Goal: Book appointment/travel/reservation

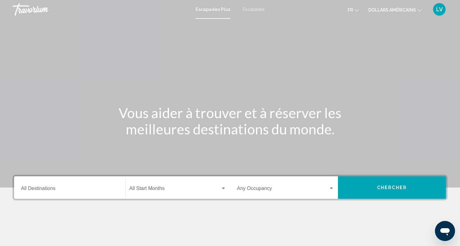
click at [51, 188] on input "Destination All Destinations" at bounding box center [69, 190] width 97 height 6
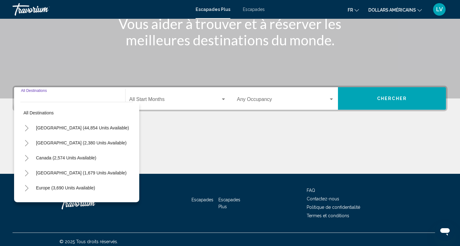
scroll to position [89, 0]
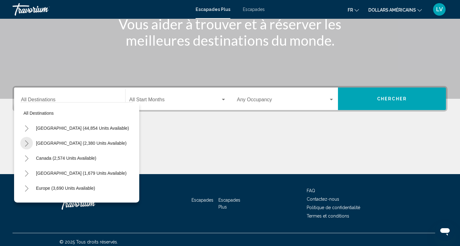
click at [28, 140] on icon "Toggle Mexico (2,380 units available)" at bounding box center [26, 143] width 5 height 6
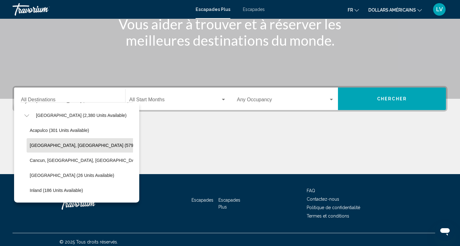
scroll to position [29, 0]
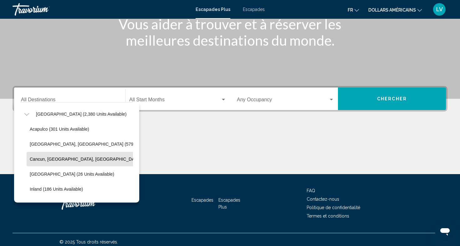
click at [56, 161] on span "Cancun, [GEOGRAPHIC_DATA], [GEOGRAPHIC_DATA] (345 units available)" at bounding box center [106, 159] width 152 height 5
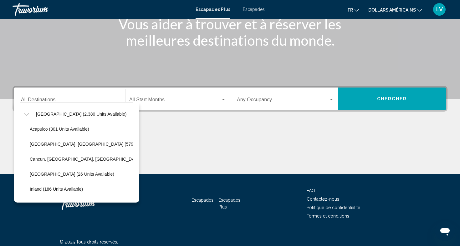
type input "**********"
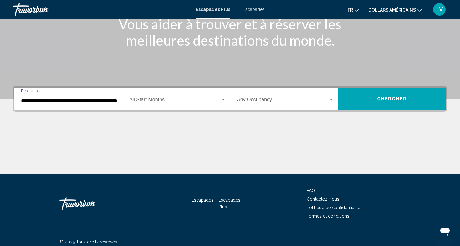
scroll to position [93, 0]
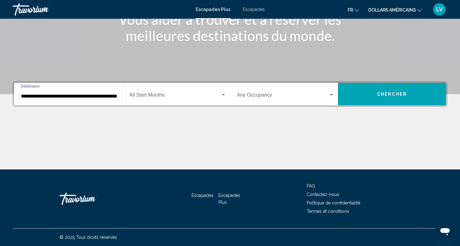
click at [178, 94] on span "Widget de recherche" at bounding box center [174, 96] width 91 height 6
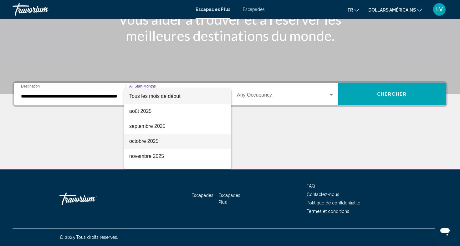
scroll to position [16, 0]
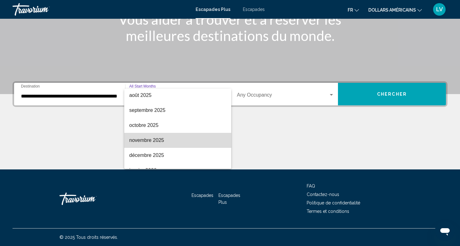
click at [159, 139] on font "novembre 2025" at bounding box center [146, 140] width 35 height 5
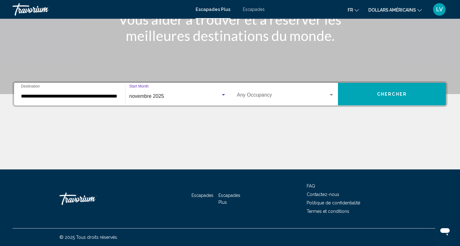
click at [314, 96] on span "Widget de recherche" at bounding box center [283, 96] width 92 height 6
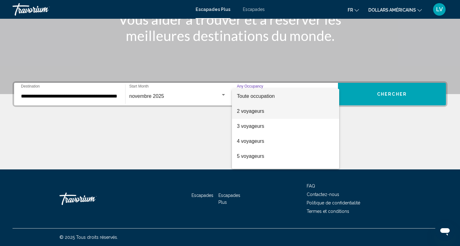
click at [297, 113] on span "2 voyageurs" at bounding box center [285, 111] width 97 height 15
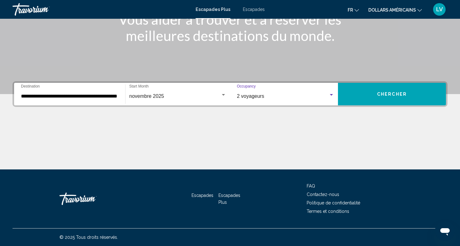
click at [378, 100] on button "Chercher" at bounding box center [392, 94] width 108 height 23
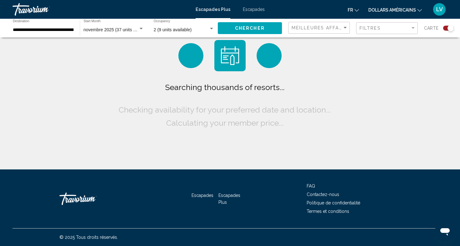
click at [399, 10] on font "dollars américains" at bounding box center [392, 10] width 48 height 5
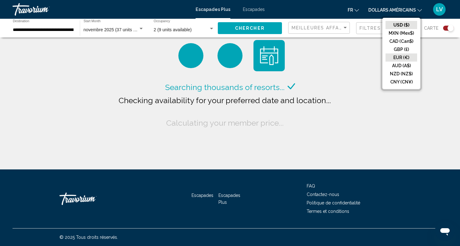
click at [399, 58] on button "EUR (€)" at bounding box center [401, 57] width 32 height 8
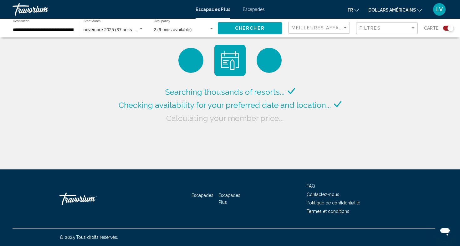
click at [354, 12] on button "fr English Español Français Italiano Português русский" at bounding box center [352, 9] width 11 height 9
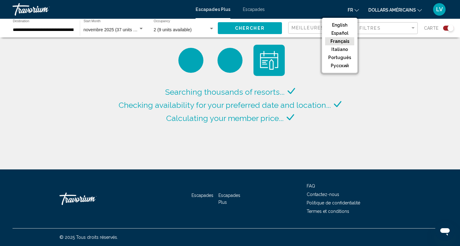
click at [347, 42] on button "Français" at bounding box center [339, 41] width 29 height 8
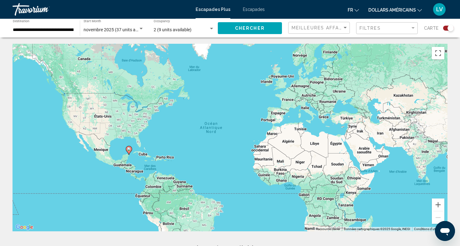
click at [249, 28] on span "Chercher" at bounding box center [250, 28] width 30 height 5
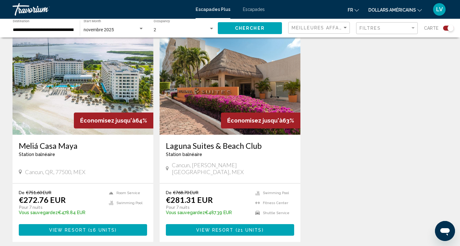
scroll to position [219, 0]
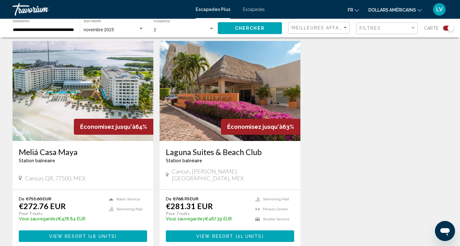
click at [91, 27] on div "novembre 2025 Start Month All Start Months" at bounding box center [113, 28] width 60 height 17
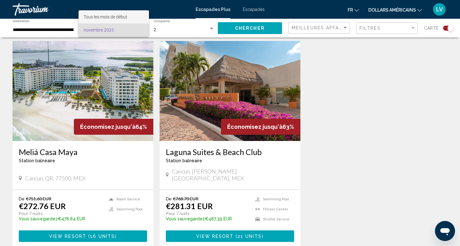
click at [104, 20] on span "Tous les mois de début" at bounding box center [113, 16] width 60 height 13
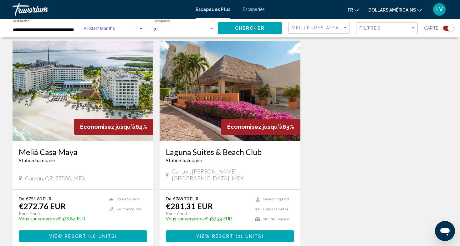
click at [263, 27] on span "Chercher" at bounding box center [250, 28] width 30 height 5
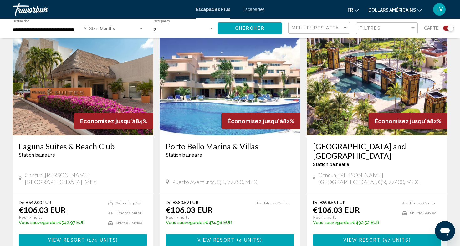
scroll to position [445, 0]
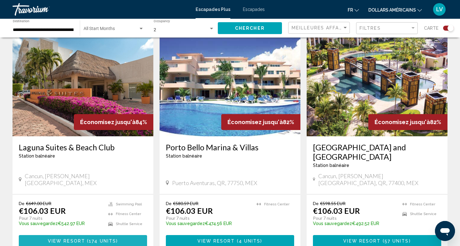
click at [114, 239] on span "174 units" at bounding box center [102, 241] width 27 height 5
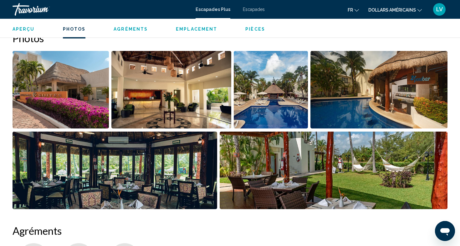
scroll to position [288, 0]
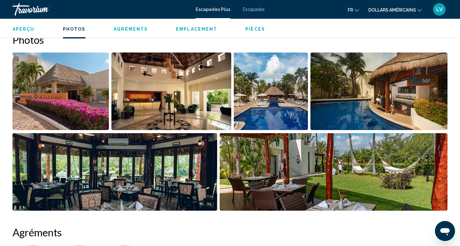
click at [63, 91] on img "Open full-screen image slider" at bounding box center [61, 92] width 96 height 78
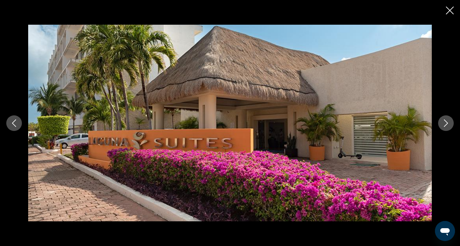
click at [430, 128] on img "Contenu principal" at bounding box center [229, 123] width 403 height 197
click at [443, 124] on icon "Next image" at bounding box center [446, 123] width 8 height 8
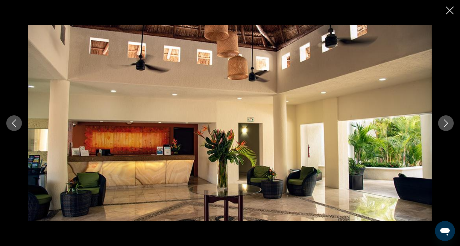
click at [443, 124] on icon "Next image" at bounding box center [446, 123] width 8 height 8
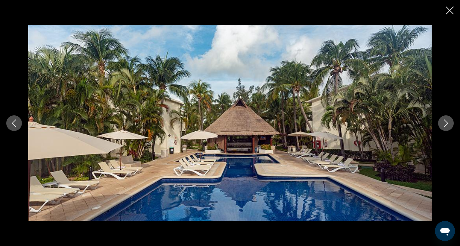
click at [443, 124] on icon "Next image" at bounding box center [446, 123] width 8 height 8
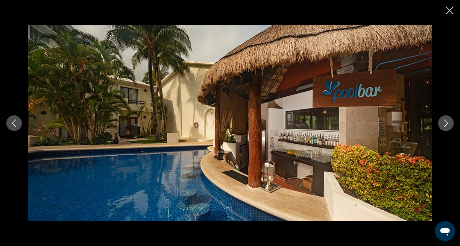
click at [443, 124] on icon "Next image" at bounding box center [446, 123] width 8 height 8
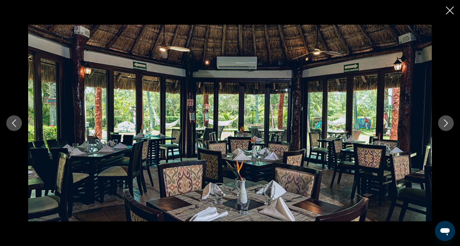
click at [443, 124] on icon "Next image" at bounding box center [446, 123] width 8 height 8
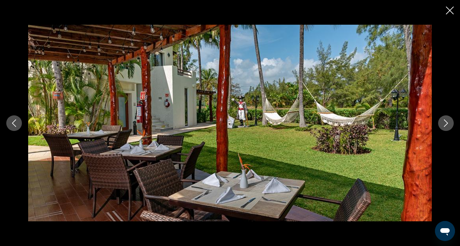
click at [443, 124] on icon "Next image" at bounding box center [446, 123] width 8 height 8
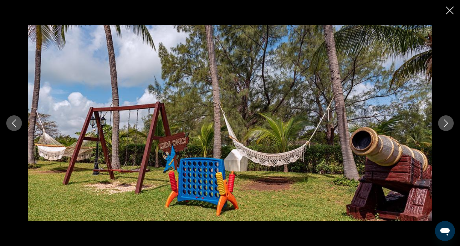
click at [443, 124] on icon "Next image" at bounding box center [446, 123] width 8 height 8
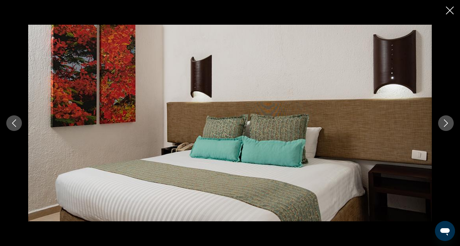
click at [443, 124] on icon "Next image" at bounding box center [446, 123] width 8 height 8
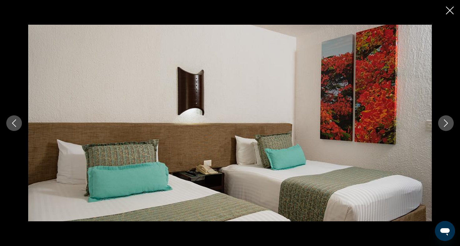
click at [443, 124] on icon "Next image" at bounding box center [446, 123] width 8 height 8
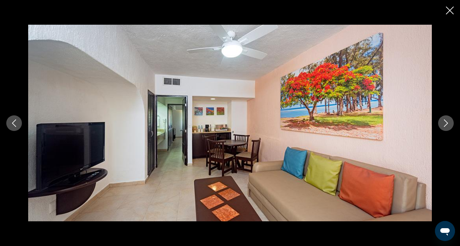
click at [443, 124] on icon "Next image" at bounding box center [446, 123] width 8 height 8
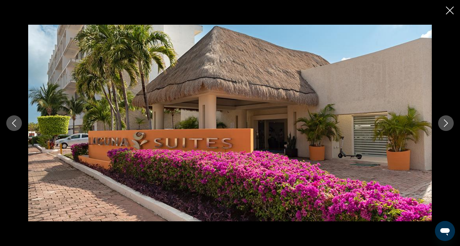
click at [451, 14] on icon "Close slideshow" at bounding box center [449, 11] width 8 height 8
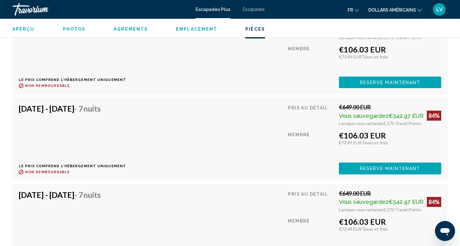
scroll to position [2107, 0]
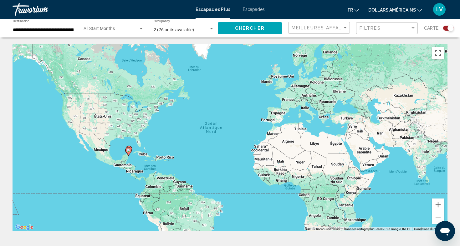
click at [37, 30] on input "**********" at bounding box center [43, 30] width 61 height 5
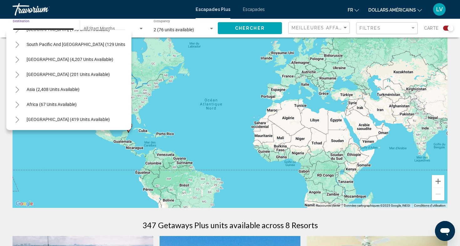
scroll to position [31, 0]
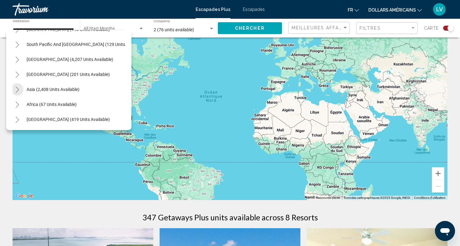
click at [17, 91] on icon "Toggle Asia (2,408 units available)" at bounding box center [17, 90] width 3 height 6
click at [44, 83] on button "Asia (2,408 units available)" at bounding box center [52, 89] width 59 height 14
type input "**********"
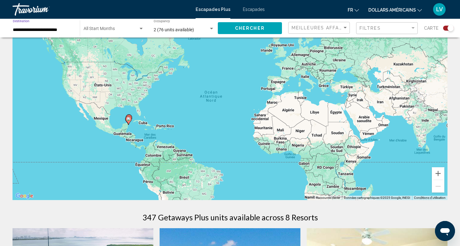
click at [264, 22] on div "Chercher" at bounding box center [253, 28] width 70 height 19
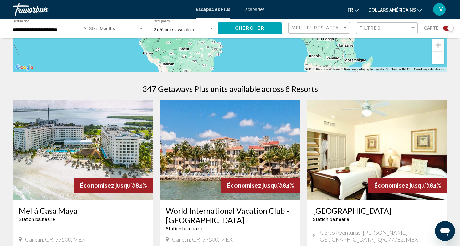
scroll to position [169, 0]
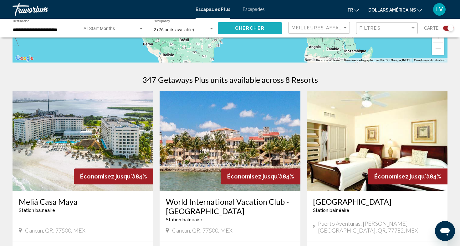
click at [245, 28] on span "Chercher" at bounding box center [250, 28] width 30 height 5
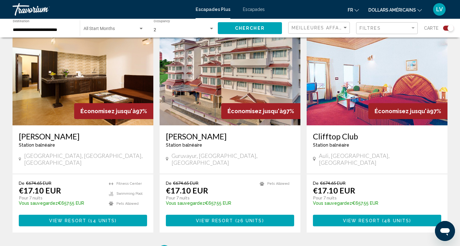
scroll to position [895, 0]
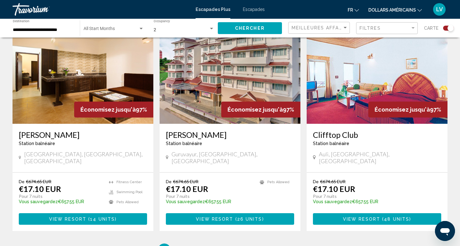
click at [32, 32] on input "**********" at bounding box center [43, 30] width 61 height 5
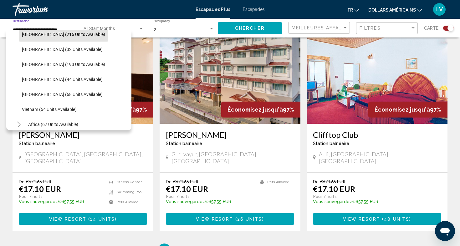
scroll to position [239, 0]
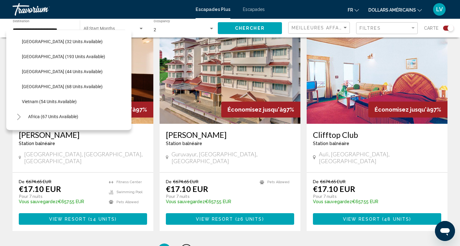
click at [183, 244] on link "page 2" at bounding box center [186, 249] width 11 height 11
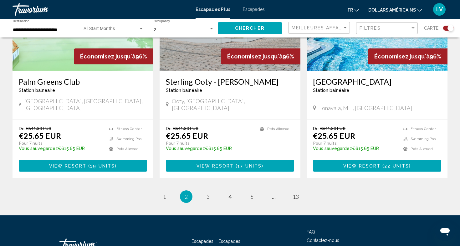
scroll to position [966, 0]
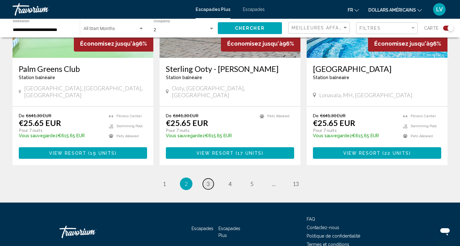
click at [212, 178] on link "page 3" at bounding box center [208, 183] width 11 height 11
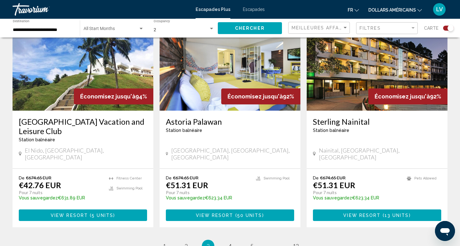
scroll to position [909, 0]
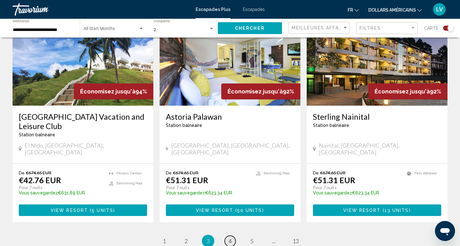
click at [234, 236] on link "page 4" at bounding box center [229, 241] width 11 height 11
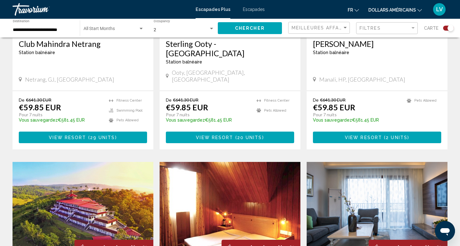
scroll to position [976, 0]
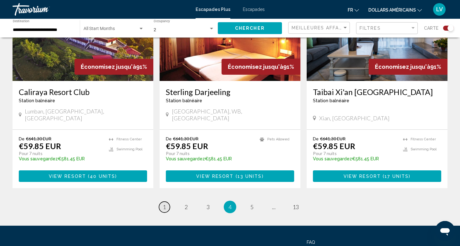
click at [161, 202] on link "page 1" at bounding box center [164, 207] width 11 height 11
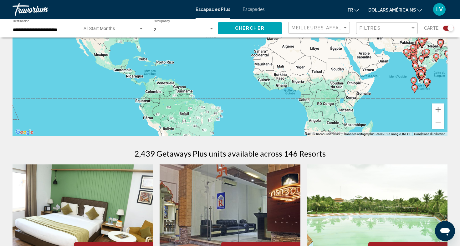
scroll to position [244, 0]
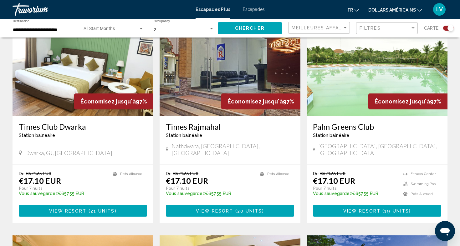
click at [120, 27] on div "Start Month All Start Months" at bounding box center [113, 28] width 60 height 17
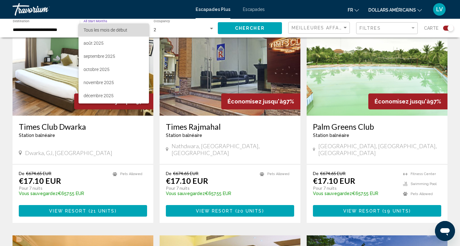
click at [105, 28] on font "Tous les mois de début" at bounding box center [105, 30] width 44 height 5
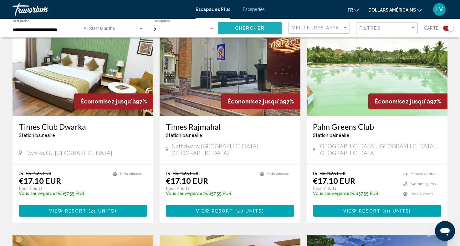
click at [261, 26] on span "Chercher" at bounding box center [250, 28] width 30 height 5
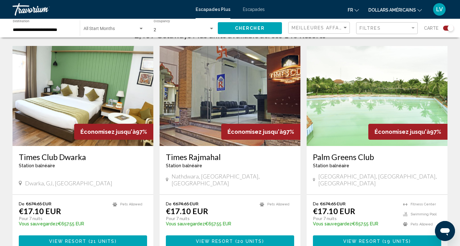
scroll to position [215, 0]
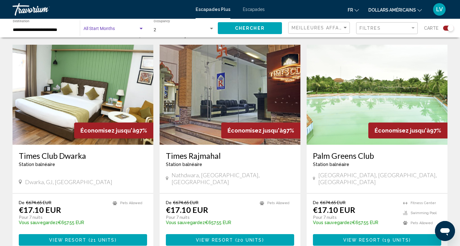
click at [107, 32] on span "Search widget" at bounding box center [110, 30] width 55 height 5
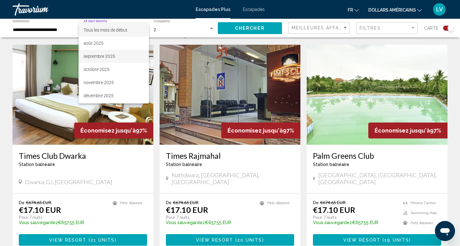
click at [115, 58] on span "septembre 2025" at bounding box center [113, 56] width 60 height 13
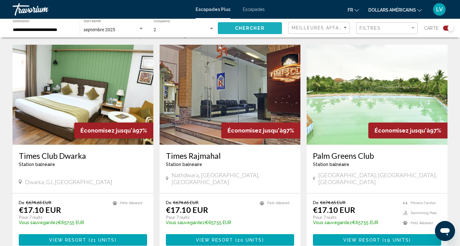
click at [264, 28] on button "Chercher" at bounding box center [250, 28] width 64 height 12
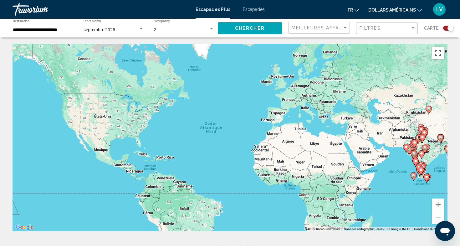
click at [21, 23] on div "**********" at bounding box center [43, 28] width 61 height 17
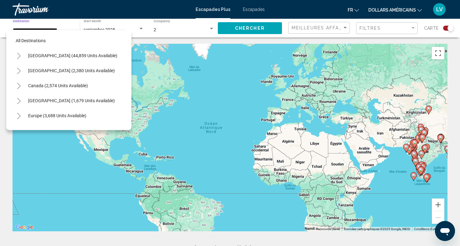
scroll to position [112, 0]
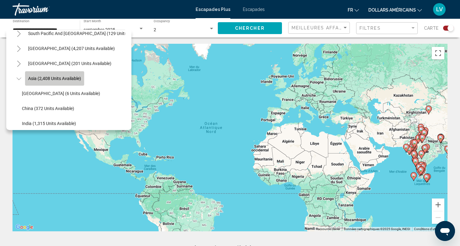
click at [27, 75] on button "Asia (2,408 units available)" at bounding box center [54, 78] width 59 height 14
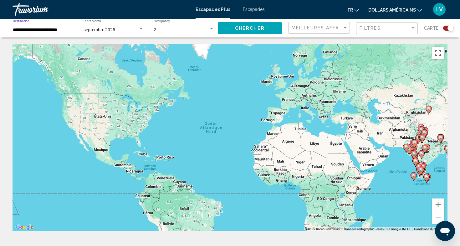
click at [257, 27] on span "Chercher" at bounding box center [250, 28] width 30 height 5
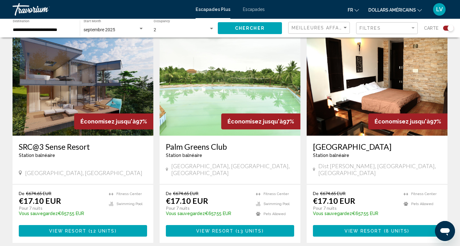
scroll to position [216, 0]
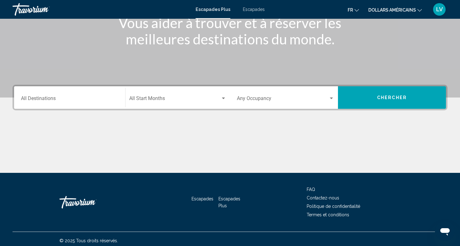
scroll to position [93, 0]
